Goal: Information Seeking & Learning: Learn about a topic

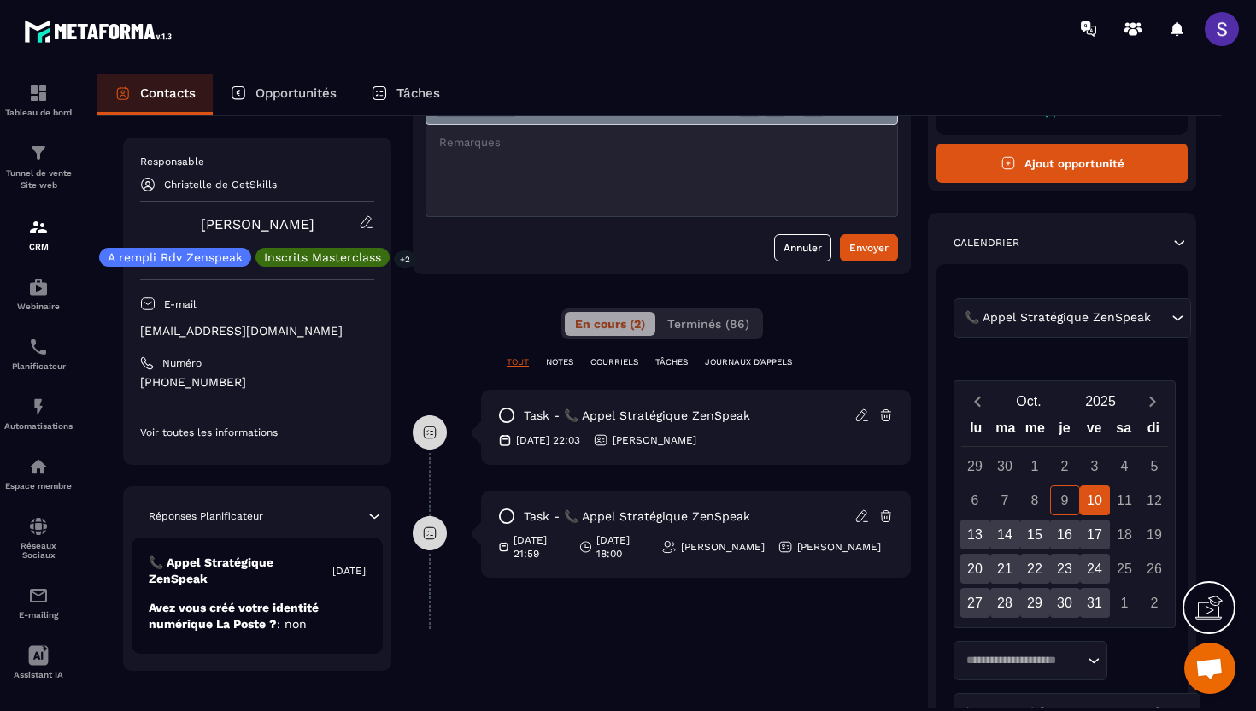
scroll to position [156, 0]
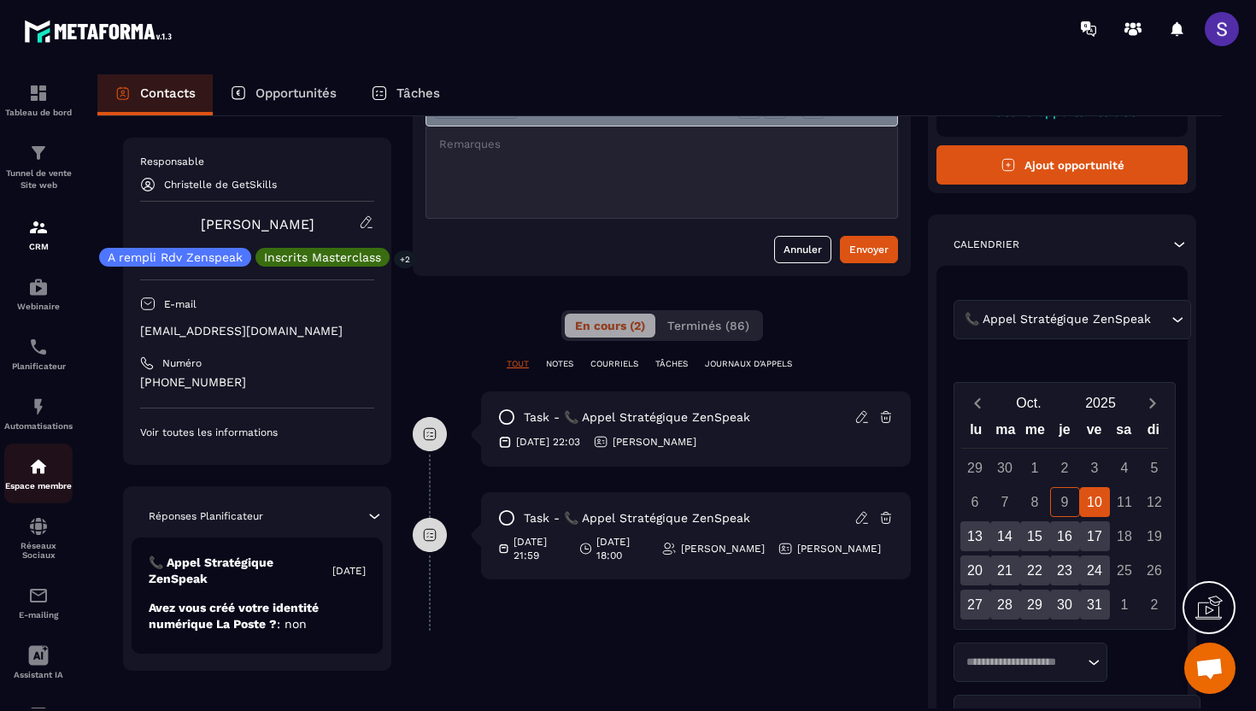
click at [37, 477] on img at bounding box center [38, 466] width 21 height 21
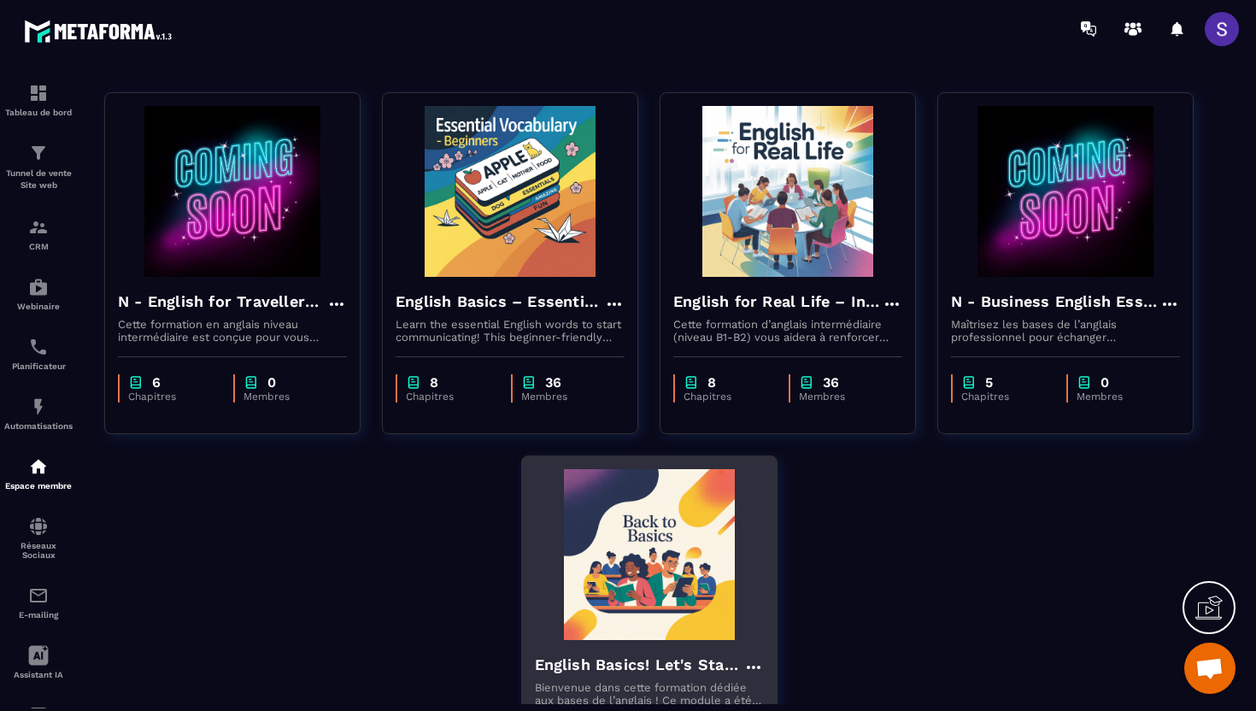
scroll to position [84, 0]
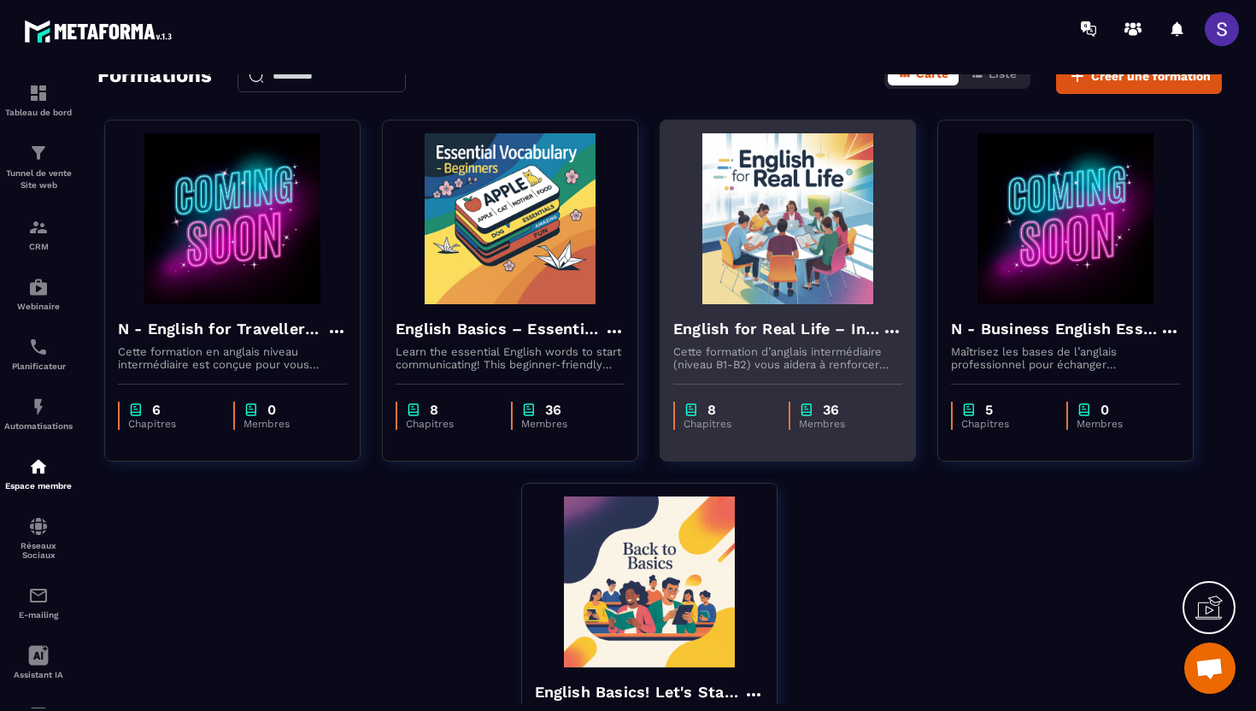
click at [787, 344] on div "English for Real Life – Intermediate Level" at bounding box center [787, 331] width 229 height 28
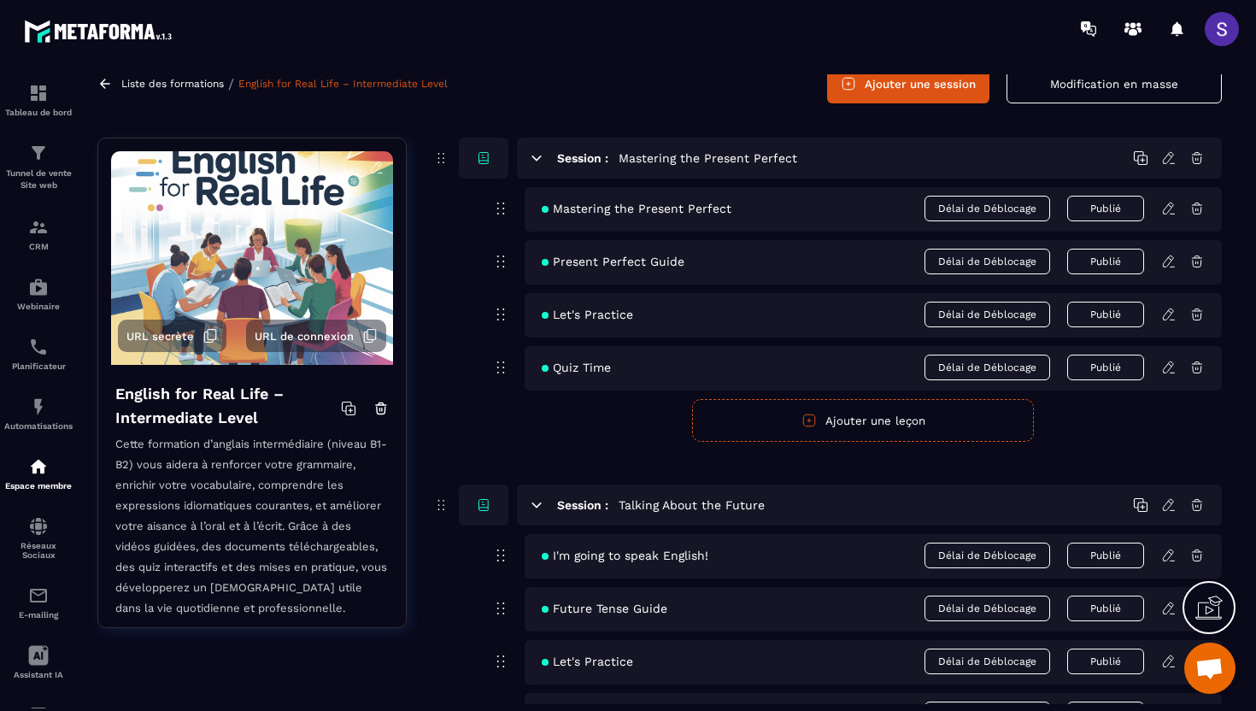
scroll to position [64, 0]
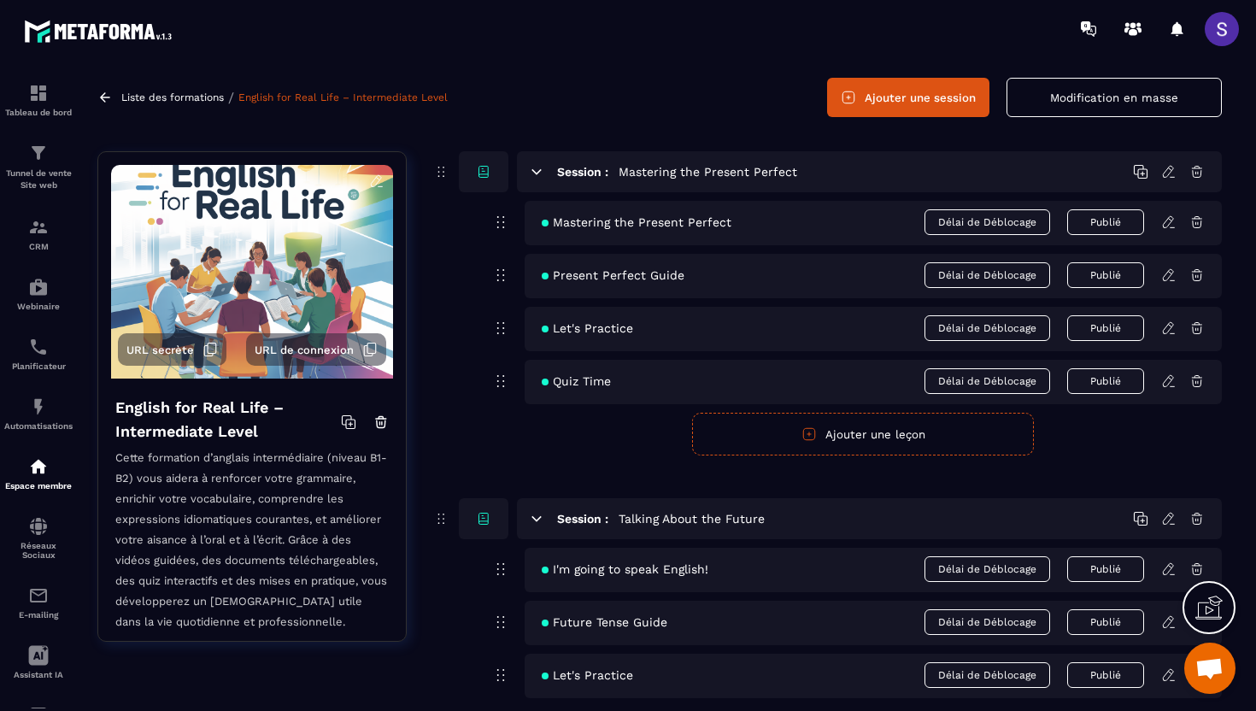
click at [646, 227] on span "Mastering the Present Perfect" at bounding box center [637, 222] width 190 height 14
click at [1170, 223] on icon at bounding box center [1168, 221] width 10 height 11
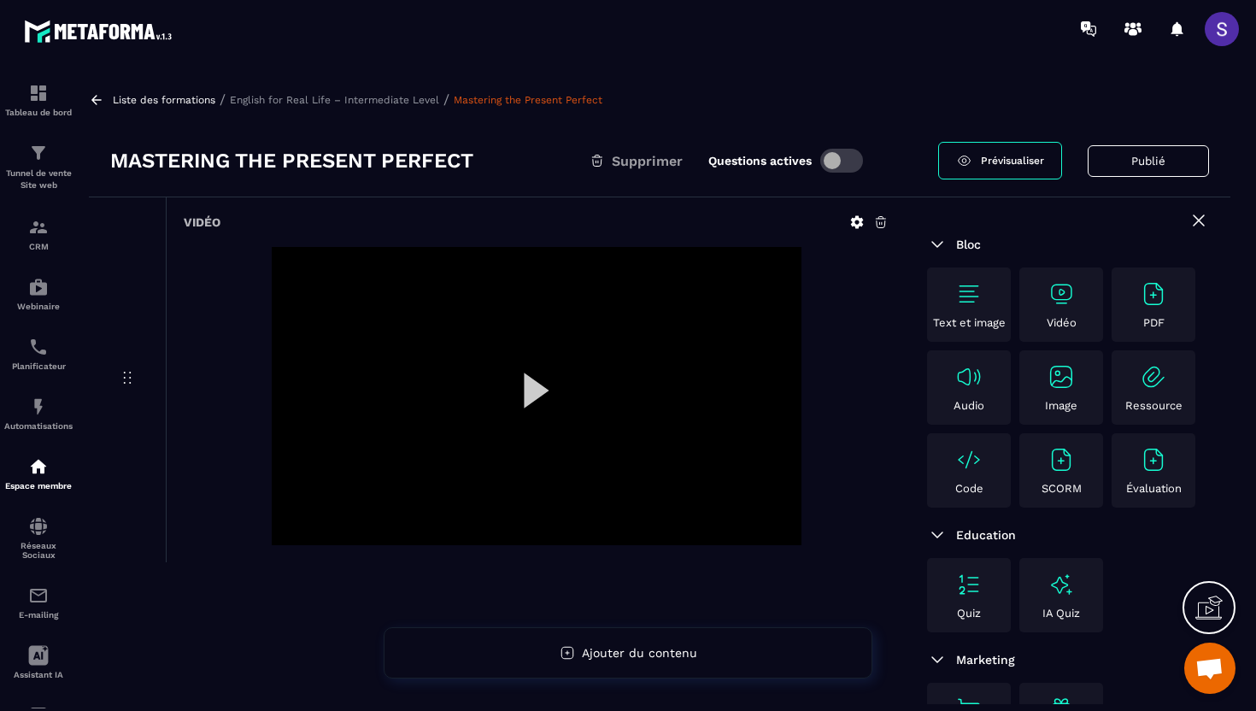
scroll to position [1, 0]
click at [522, 393] on div at bounding box center [537, 395] width 530 height 298
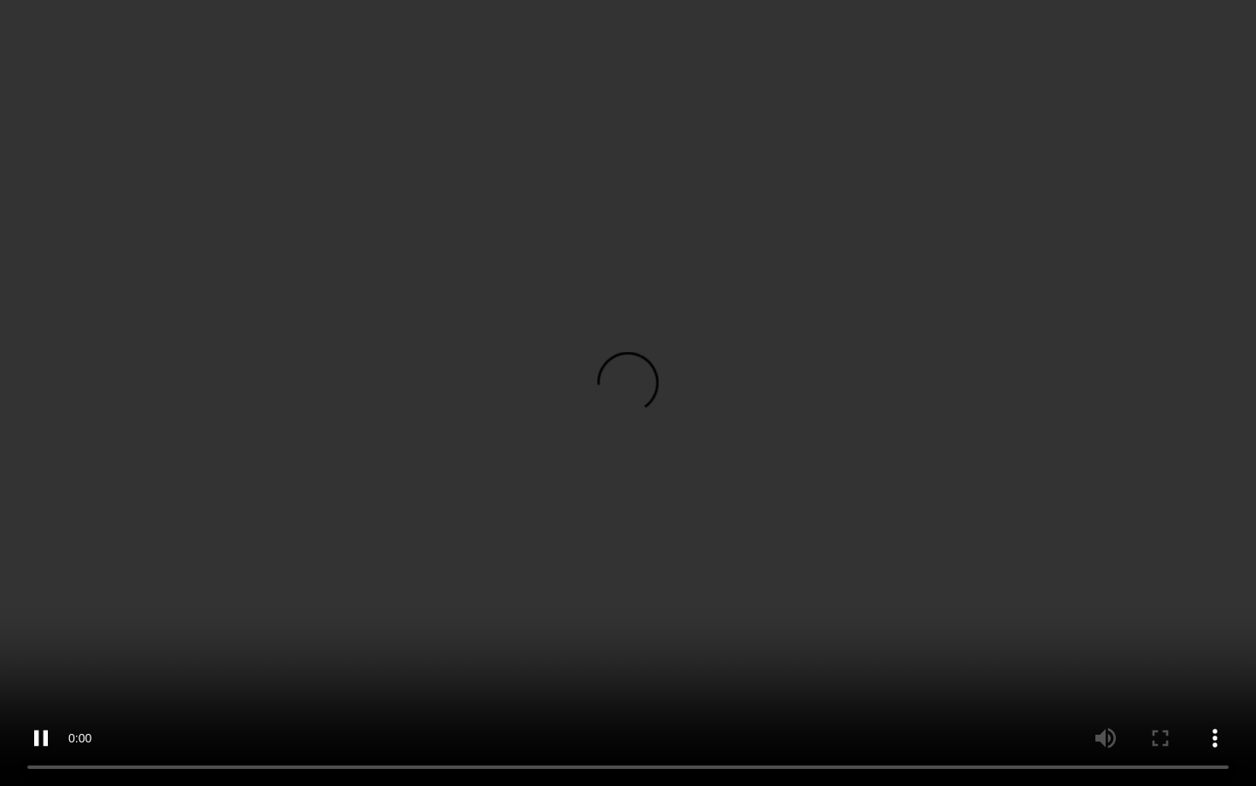
click at [404, 589] on video at bounding box center [628, 393] width 1256 height 786
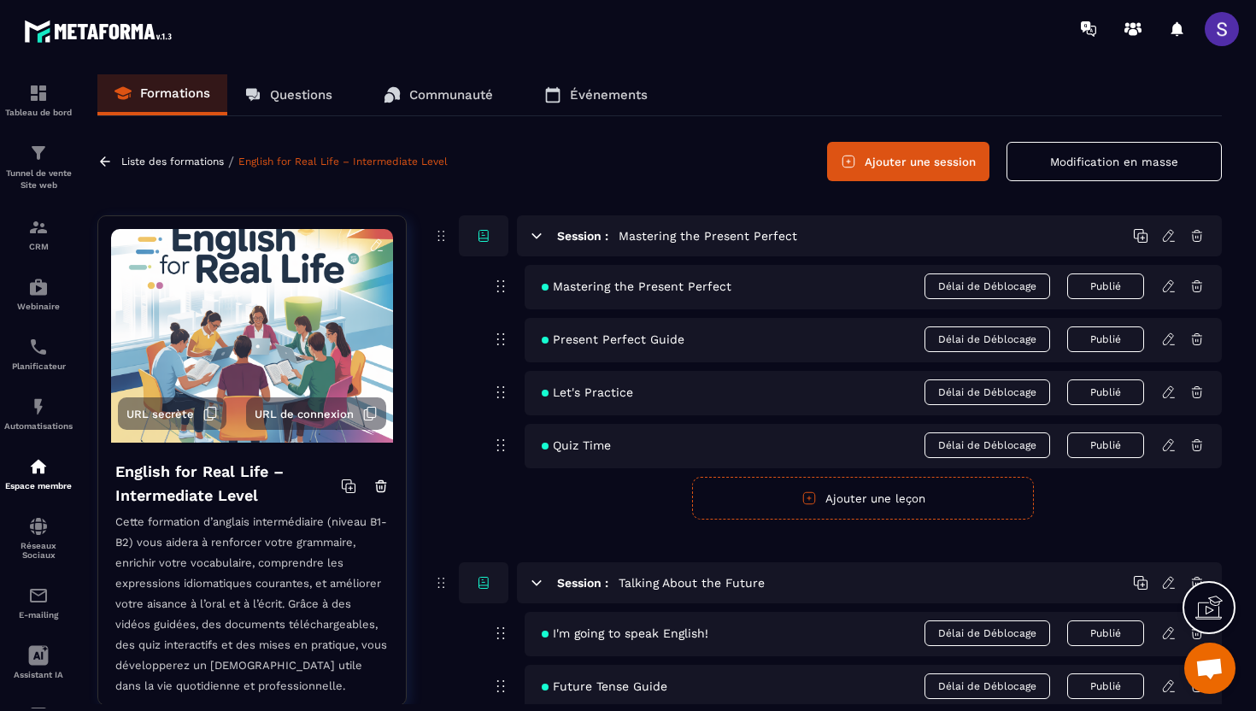
click at [1169, 339] on icon at bounding box center [1168, 339] width 15 height 15
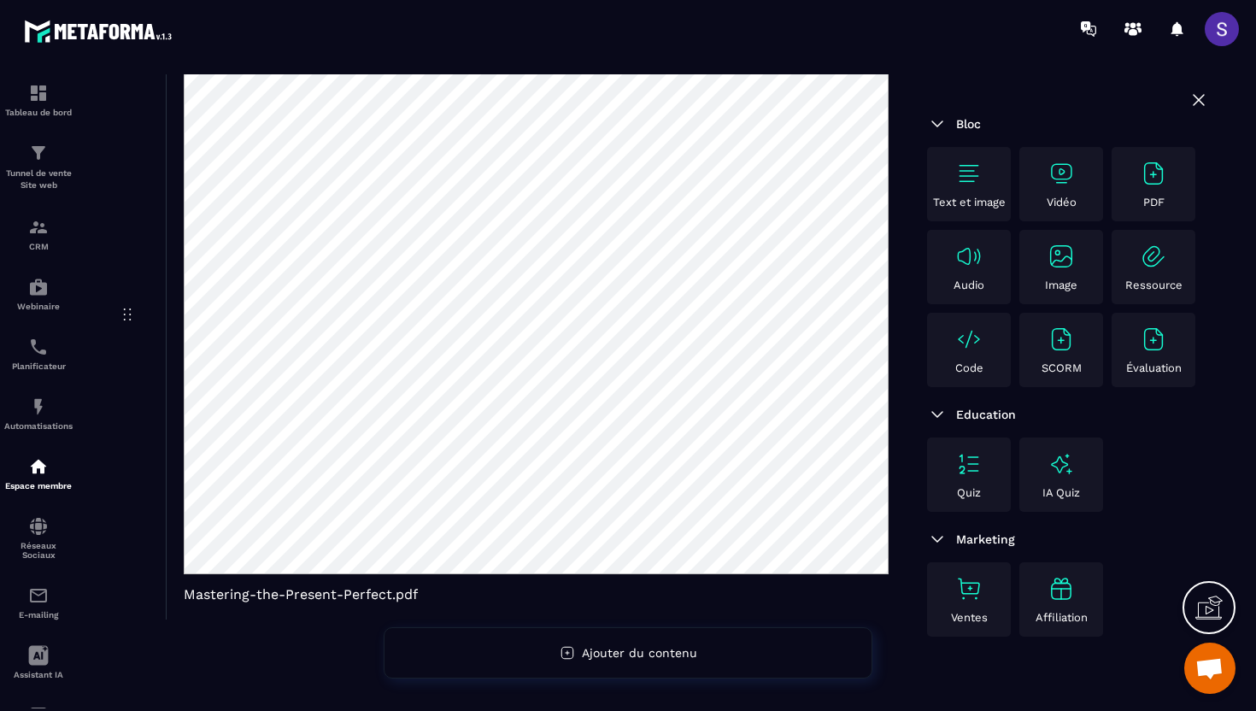
scroll to position [187, 0]
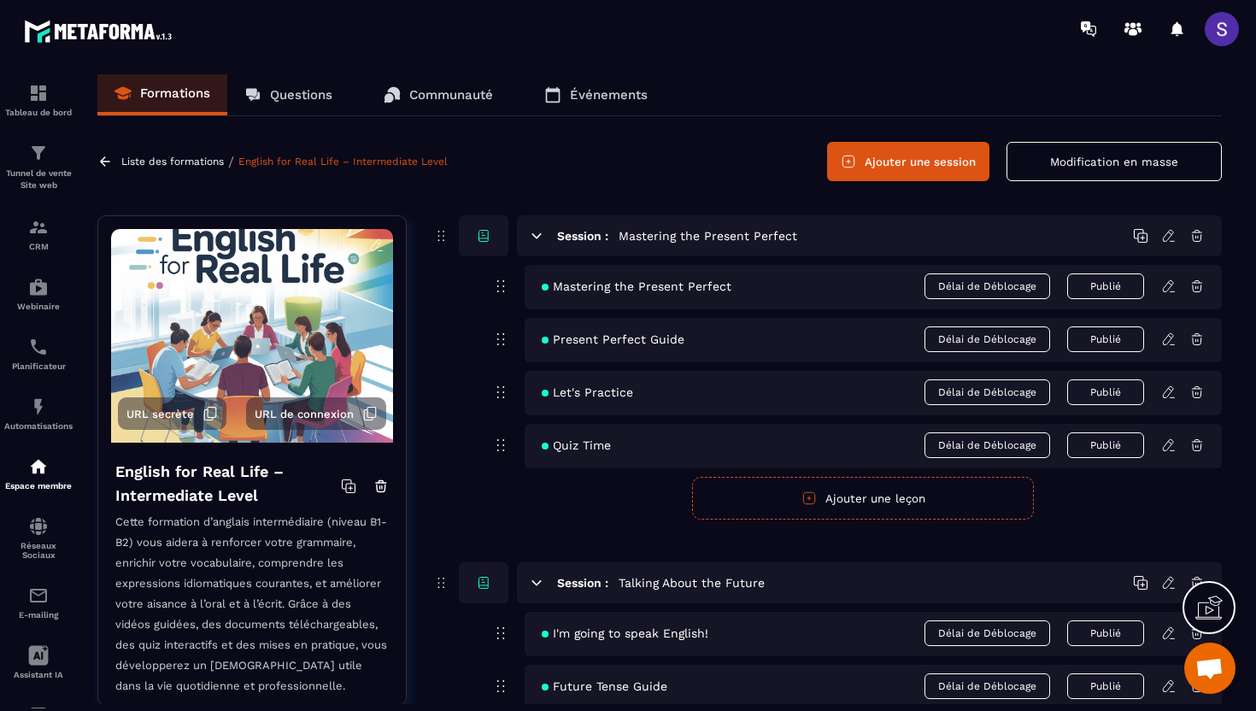
click at [1166, 398] on icon at bounding box center [1168, 392] width 15 height 15
click at [1171, 447] on icon at bounding box center [1168, 445] width 15 height 15
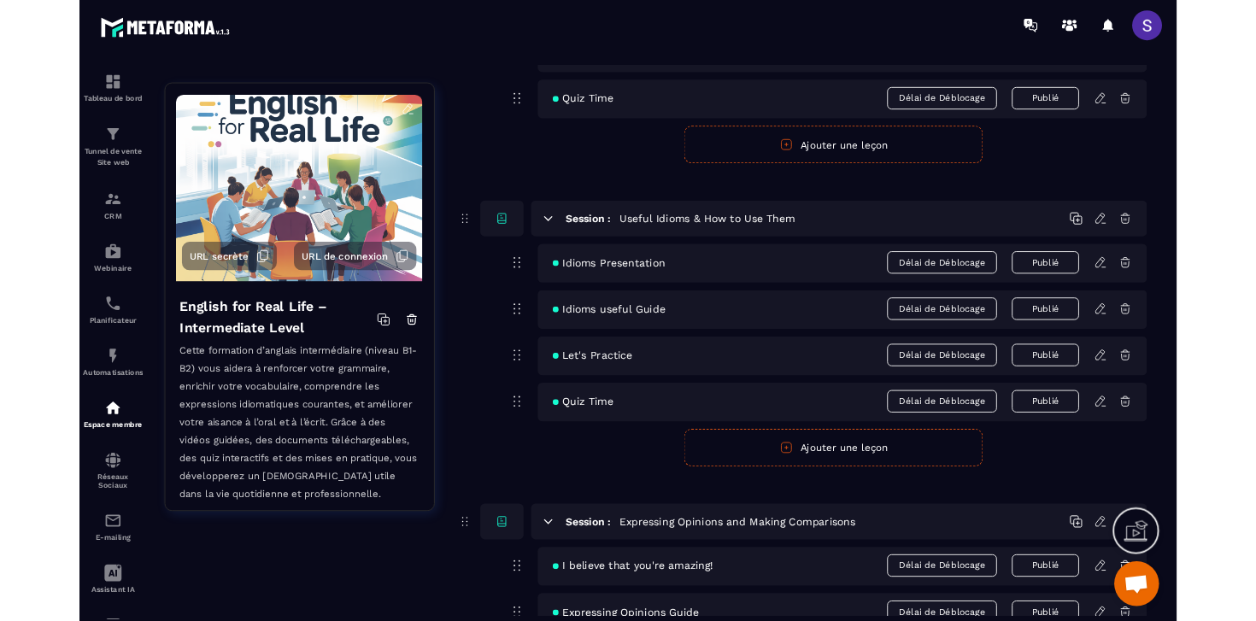
scroll to position [685, 0]
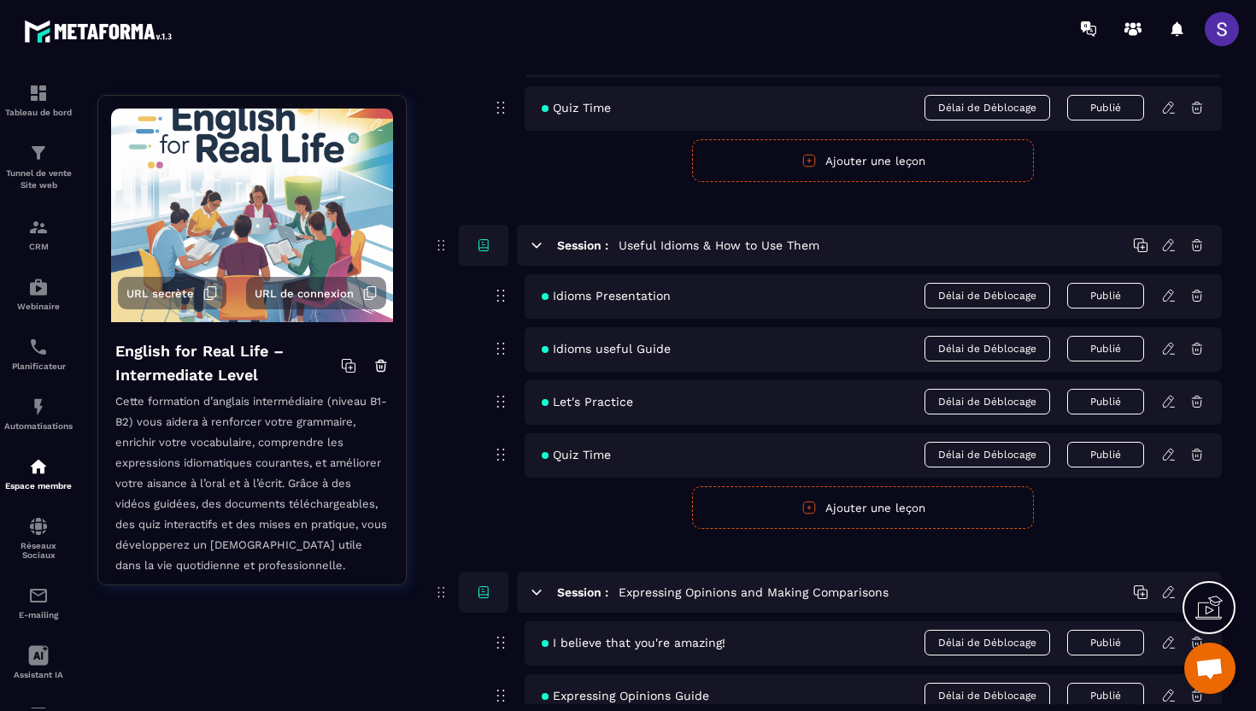
click at [1168, 297] on icon at bounding box center [1168, 295] width 15 height 15
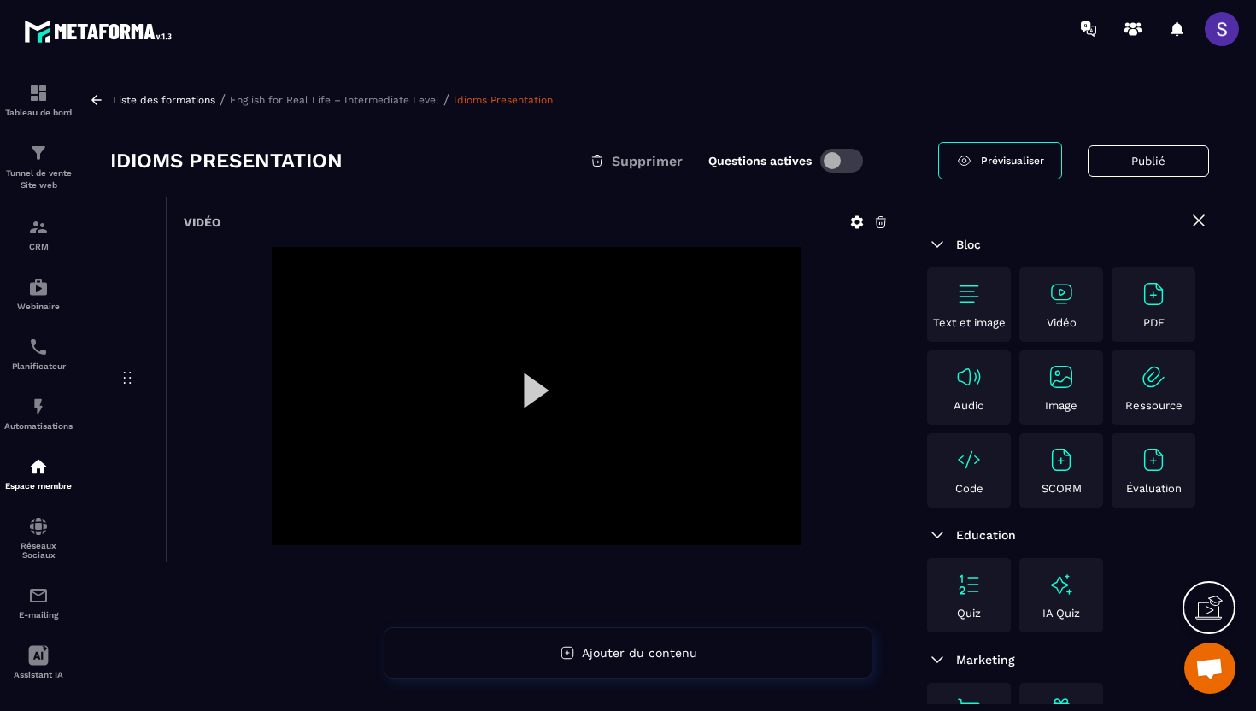
click at [531, 391] on div at bounding box center [537, 396] width 530 height 298
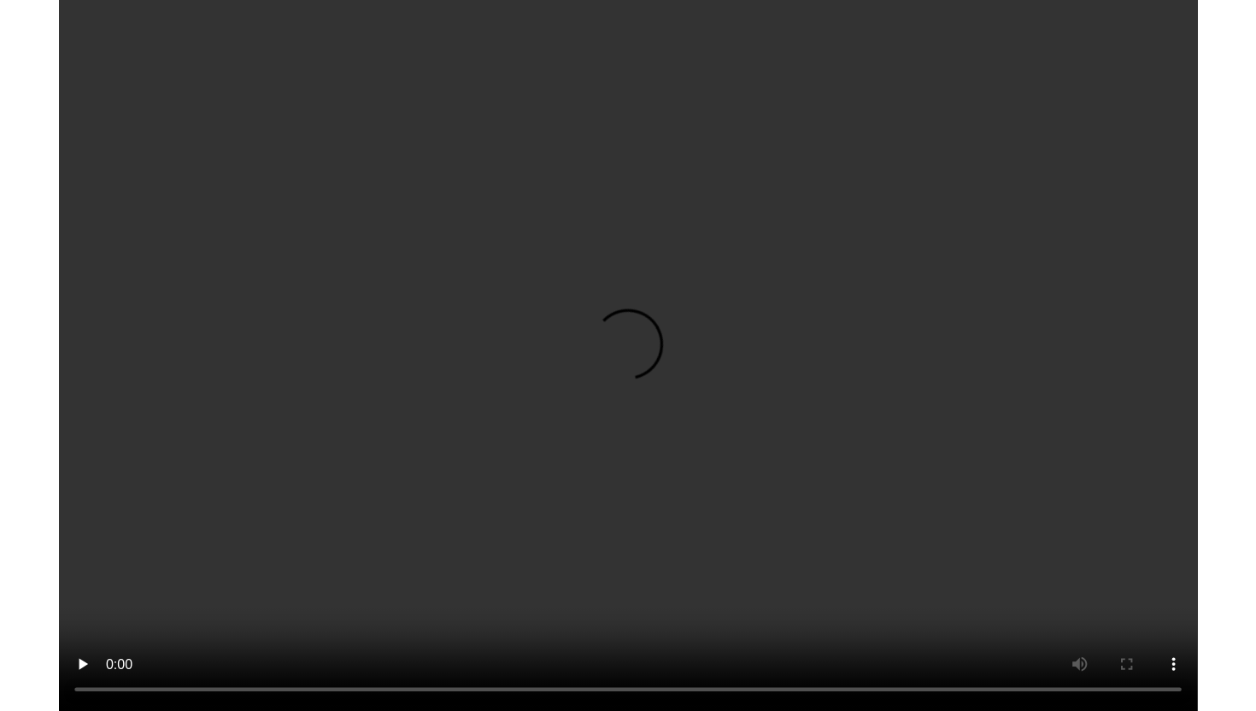
scroll to position [66, 0]
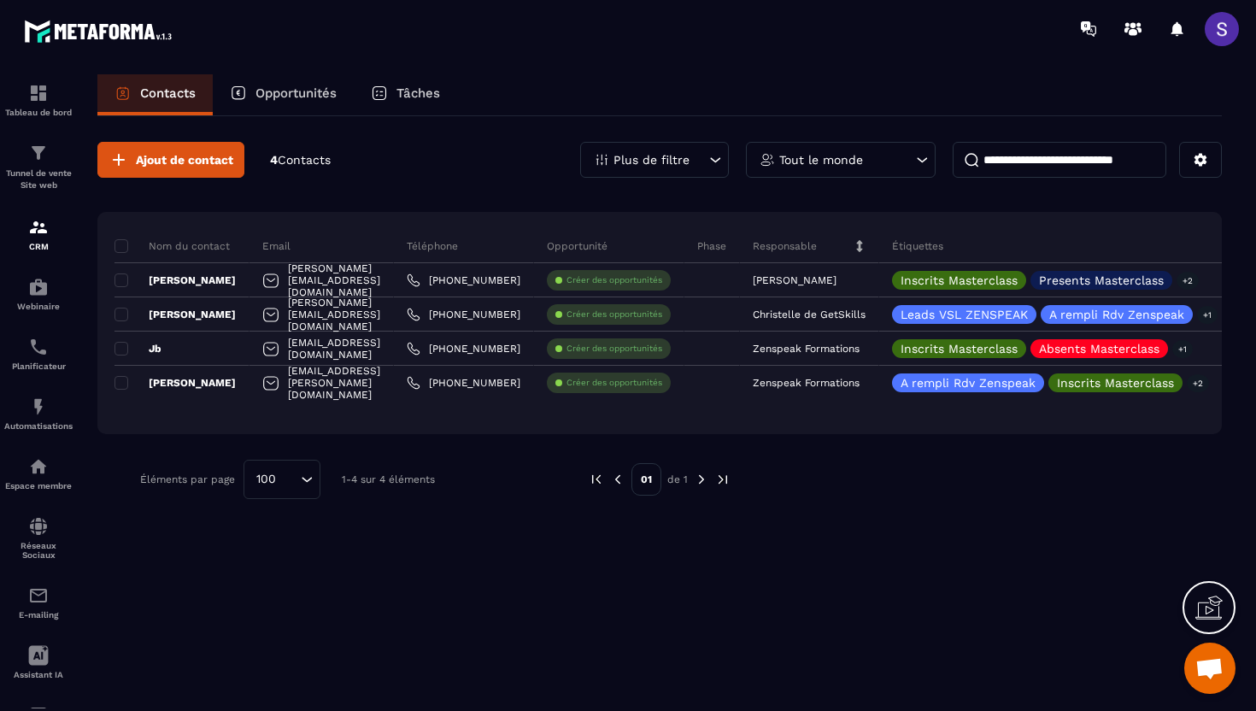
click at [1008, 167] on input at bounding box center [1060, 160] width 214 height 36
type input "****"
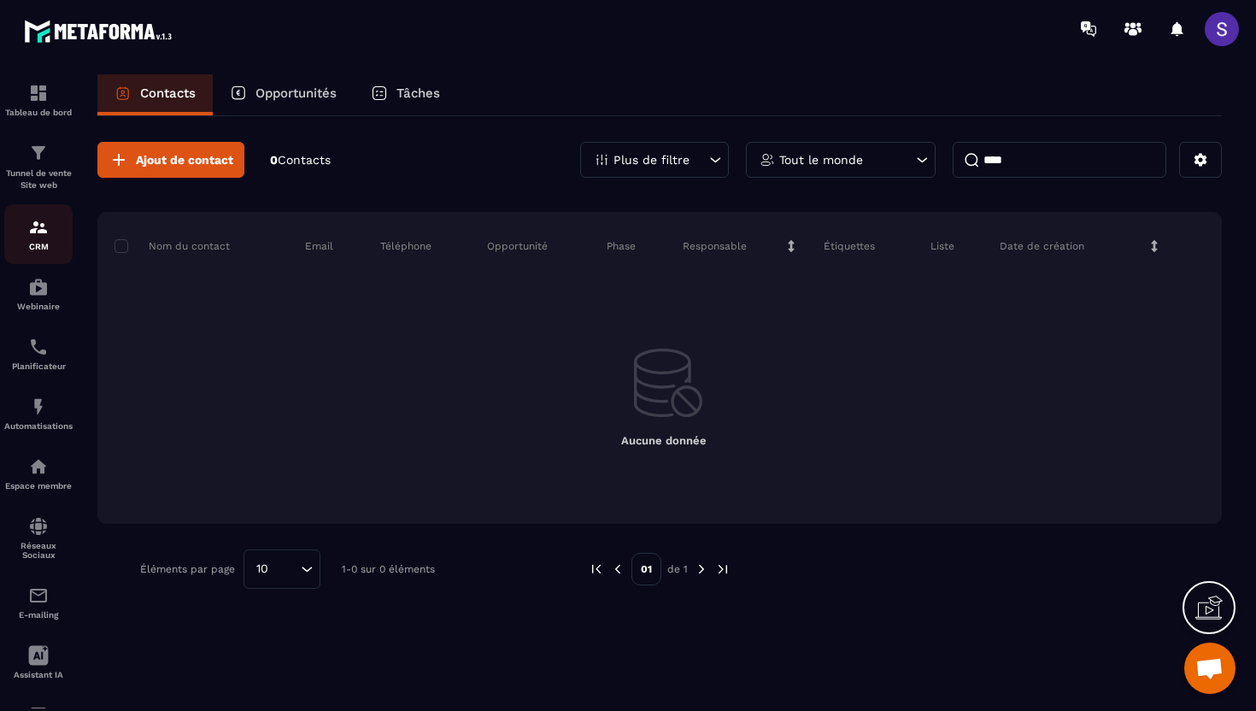
click at [38, 226] on img at bounding box center [38, 227] width 21 height 21
click at [1059, 155] on input "****" at bounding box center [1060, 160] width 214 height 36
